Goal: Task Accomplishment & Management: Manage account settings

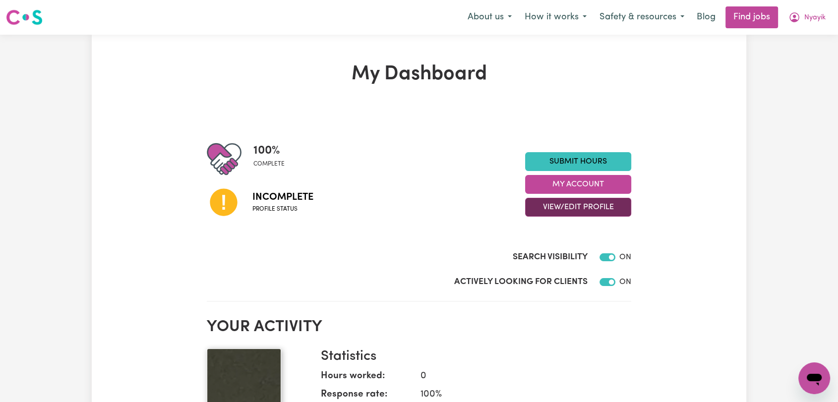
click at [570, 209] on button "View/Edit Profile" at bounding box center [578, 207] width 106 height 19
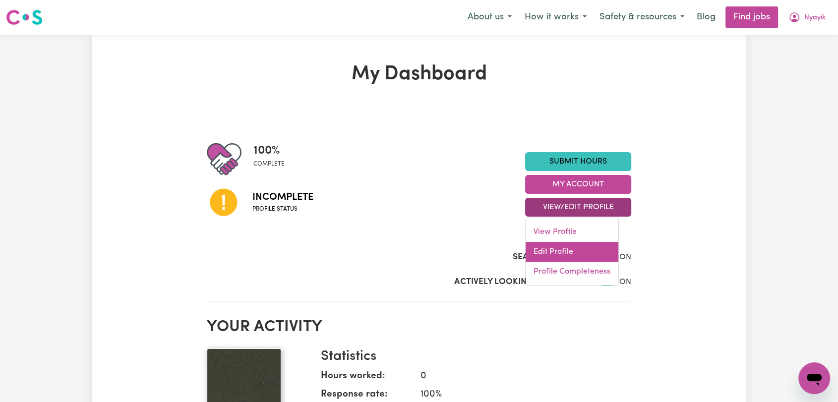
click at [568, 250] on link "Edit Profile" at bounding box center [572, 252] width 93 height 20
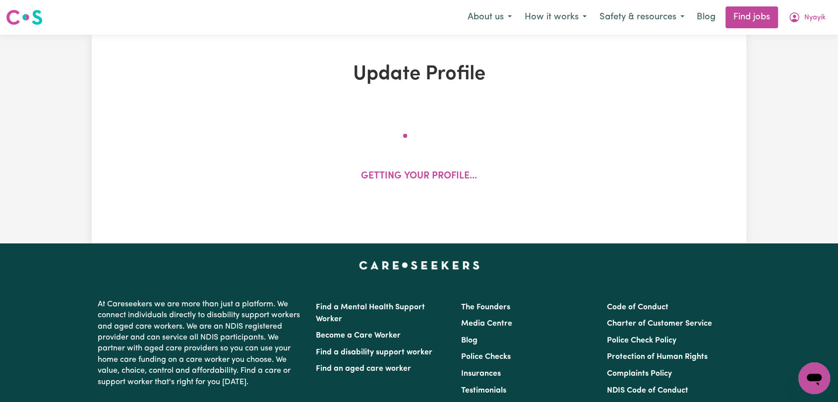
select select "female"
select select "Australian Citizen"
select select "Studying a healthcare related degree or qualification"
select select "45"
select select "60"
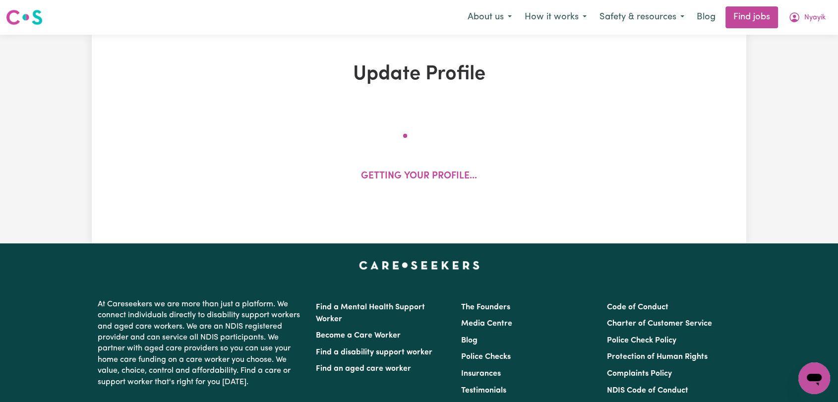
select select "75"
select select "86"
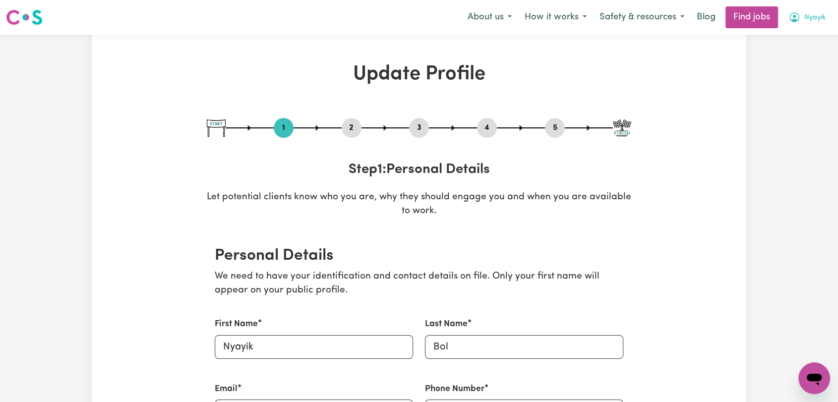
click at [819, 21] on span "Nyayik" at bounding box center [815, 17] width 21 height 11
click at [555, 80] on h1 "Update Profile" at bounding box center [419, 75] width 425 height 24
click at [480, 125] on button "4" at bounding box center [487, 128] width 20 height 13
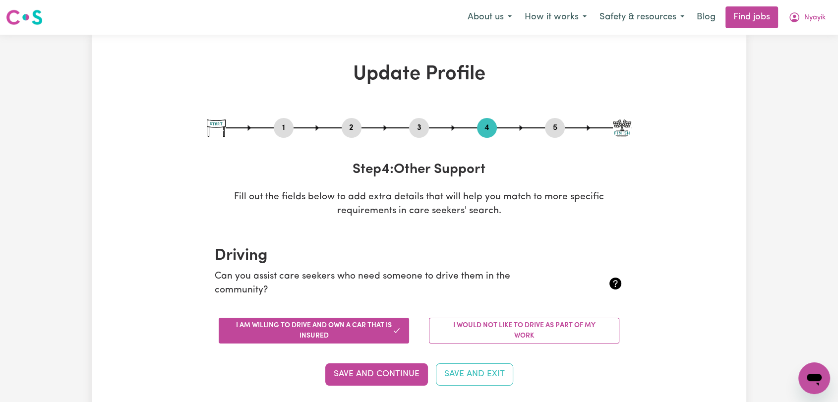
drag, startPoint x: 419, startPoint y: 127, endPoint x: 427, endPoint y: 147, distance: 21.1
click at [419, 128] on button "3" at bounding box center [419, 128] width 20 height 13
select select "2023"
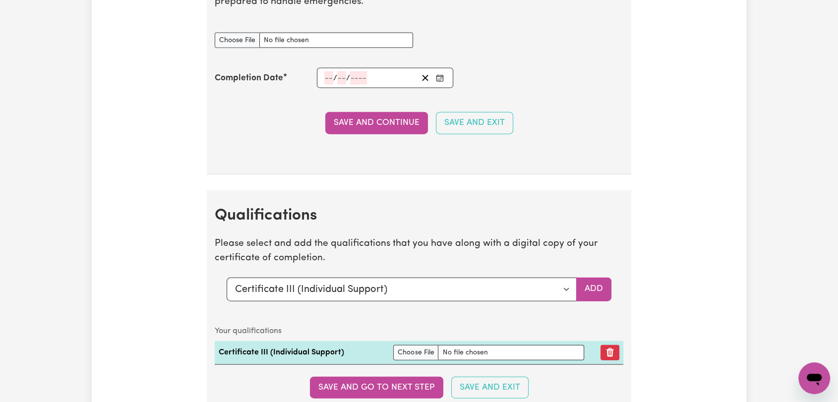
scroll to position [2480, 0]
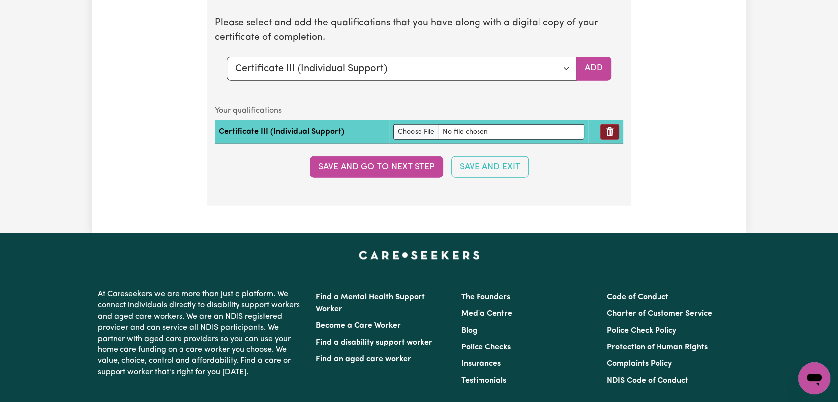
click at [612, 131] on icon "Remove qualification" at bounding box center [610, 132] width 7 height 9
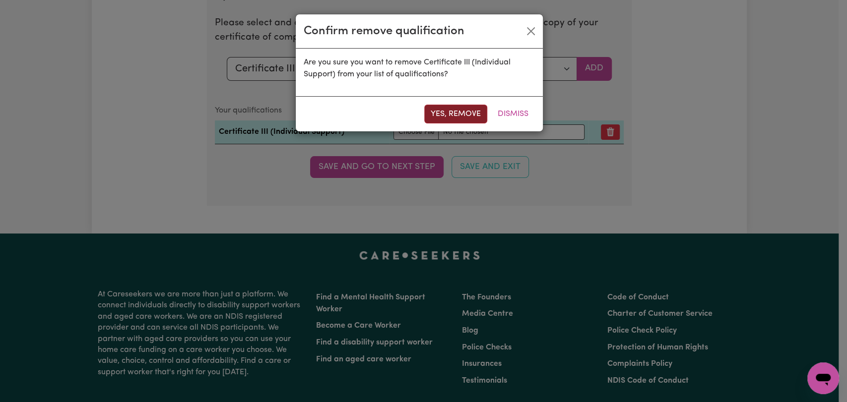
click at [465, 110] on button "Yes, remove" at bounding box center [455, 114] width 63 height 19
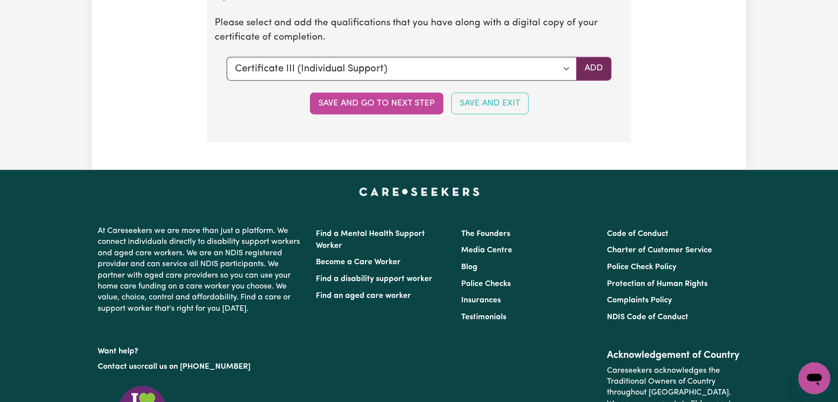
click at [595, 68] on button "Add" at bounding box center [593, 69] width 35 height 24
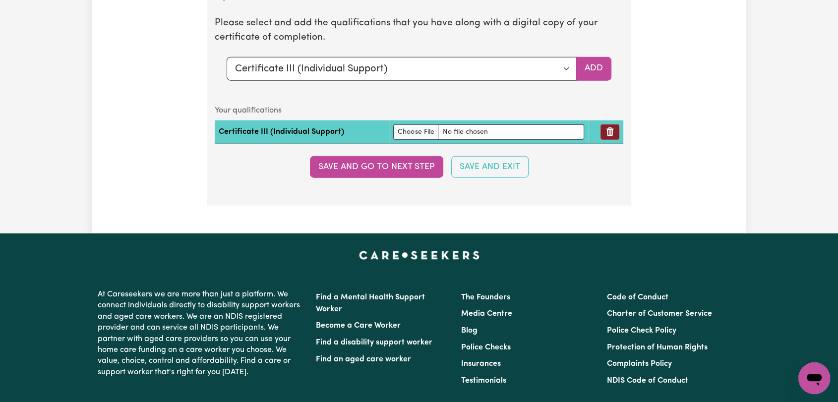
click at [607, 131] on icon "Remove qualification" at bounding box center [610, 132] width 7 height 9
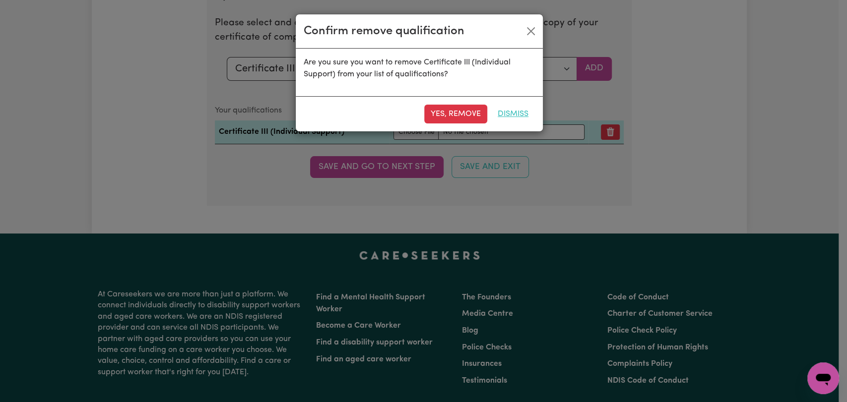
drag, startPoint x: 448, startPoint y: 109, endPoint x: 520, endPoint y: 92, distance: 73.4
click at [449, 109] on button "Yes, remove" at bounding box center [455, 114] width 63 height 19
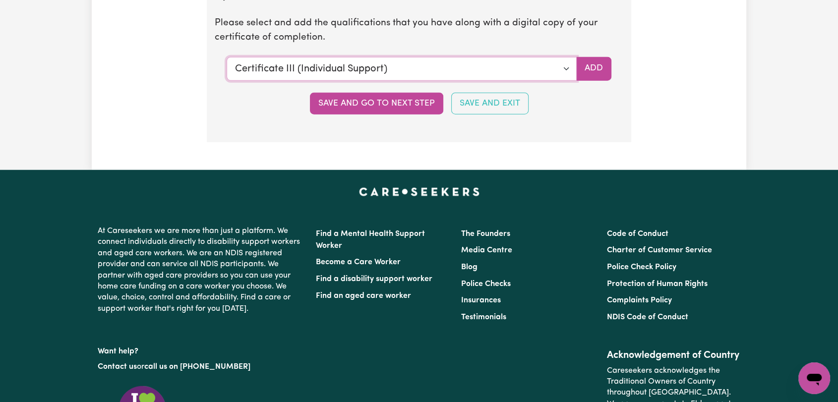
click at [566, 66] on select "Select a qualification to add... Certificate III (Individual Support) Certifica…" at bounding box center [402, 69] width 350 height 24
select select "Certificate IV (Disability Support)"
click at [227, 57] on select "Select a qualification to add... Certificate III (Individual Support) Certifica…" at bounding box center [402, 69] width 350 height 24
click at [592, 66] on button "Add" at bounding box center [593, 69] width 35 height 24
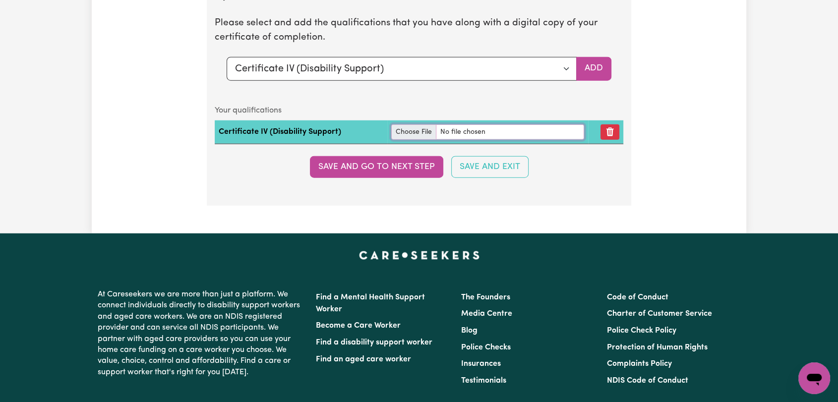
click at [402, 126] on input "file" at bounding box center [487, 132] width 193 height 15
click at [421, 126] on input "file" at bounding box center [487, 132] width 193 height 15
type input "C:\fakepath\Nyayik Bol - Certificate IV Disability --.jpg"
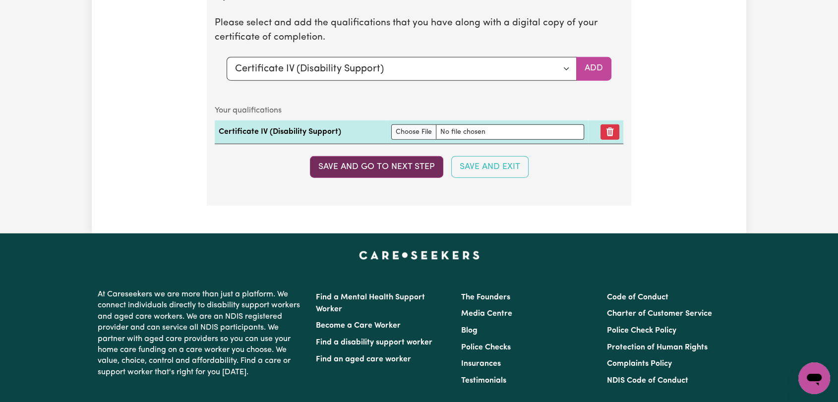
click at [398, 165] on button "Save and go to next step" at bounding box center [376, 167] width 133 height 22
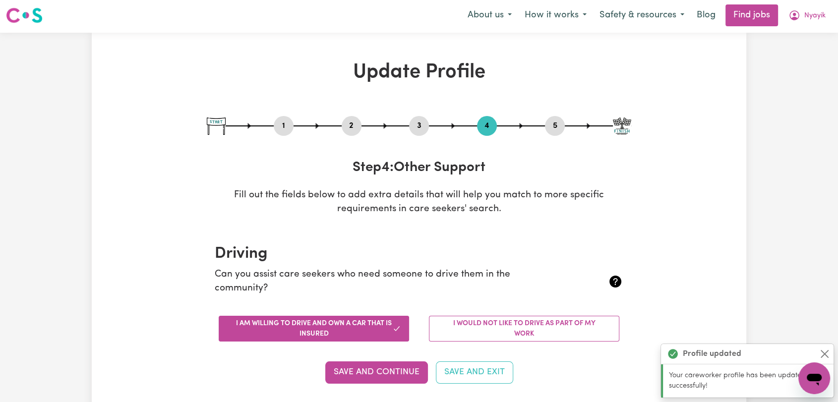
scroll to position [0, 0]
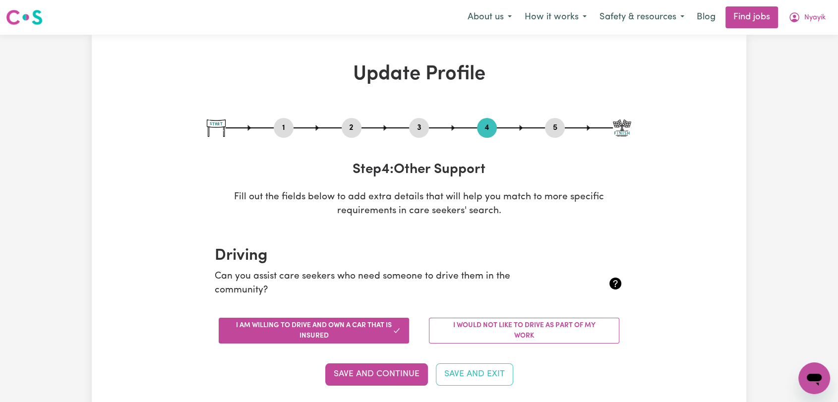
click at [354, 127] on button "2" at bounding box center [352, 128] width 20 height 13
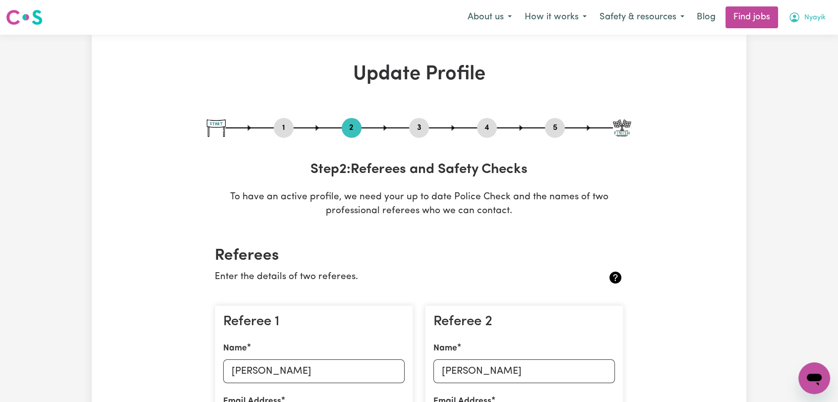
click at [808, 19] on span "Nyayik" at bounding box center [815, 17] width 21 height 11
click at [792, 75] on link "Logout" at bounding box center [793, 75] width 78 height 19
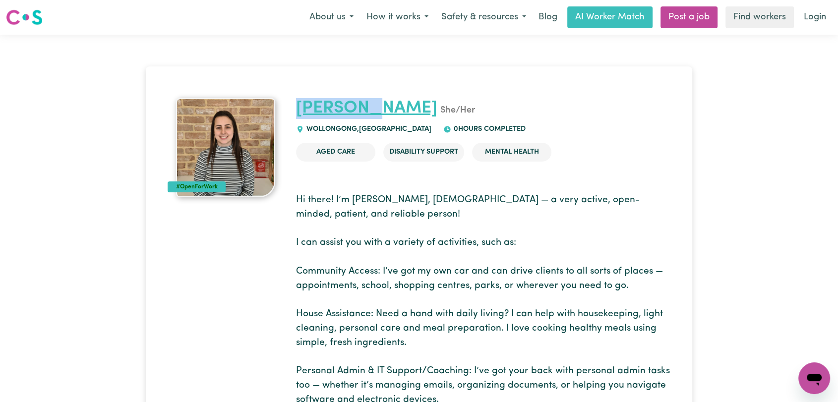
drag, startPoint x: 377, startPoint y: 107, endPoint x: 298, endPoint y: 112, distance: 79.0
click at [298, 112] on h1 "[PERSON_NAME]/Her" at bounding box center [483, 108] width 375 height 21
copy link "[PERSON_NAME]"
